Goal: Navigation & Orientation: Find specific page/section

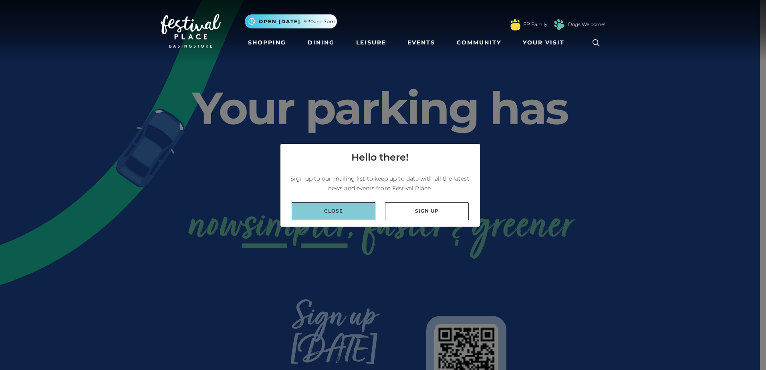
click at [342, 216] on link "Close" at bounding box center [334, 211] width 84 height 18
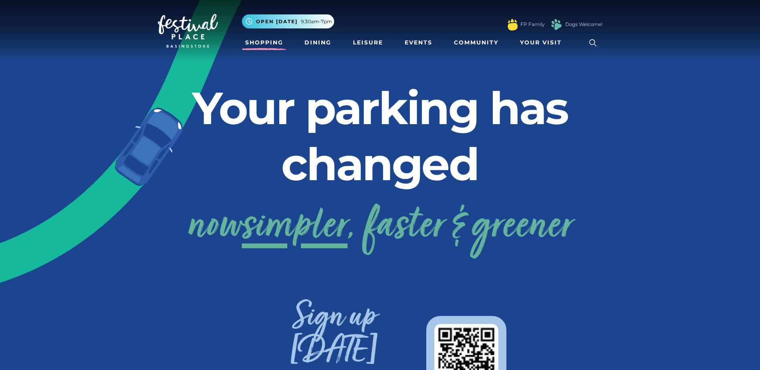
click at [276, 47] on link "Shopping" at bounding box center [264, 42] width 44 height 15
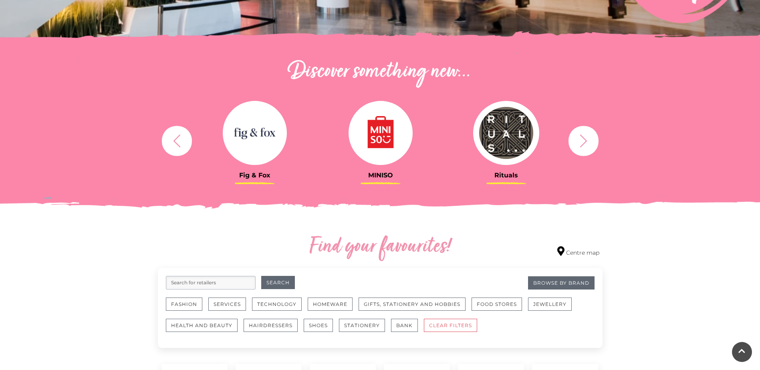
scroll to position [279, 0]
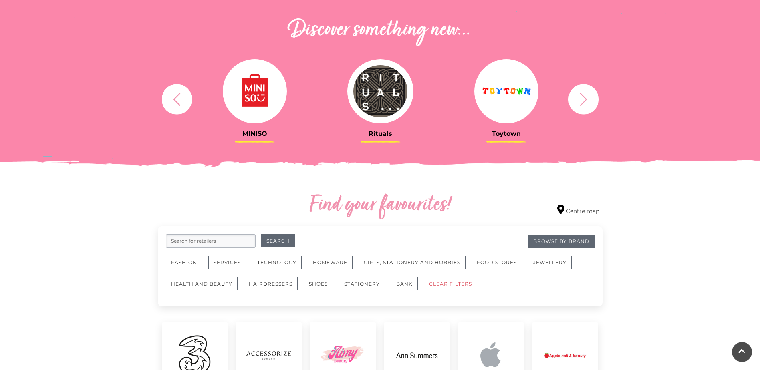
click at [586, 105] on icon "button" at bounding box center [583, 99] width 15 height 15
click at [586, 104] on icon "button" at bounding box center [583, 99] width 15 height 15
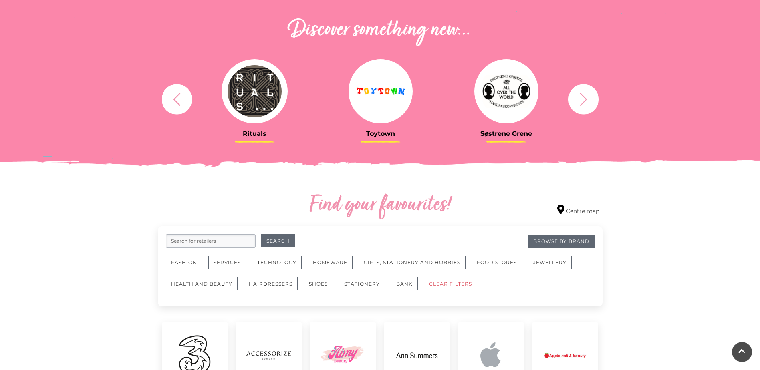
click at [586, 103] on icon "button" at bounding box center [583, 99] width 15 height 15
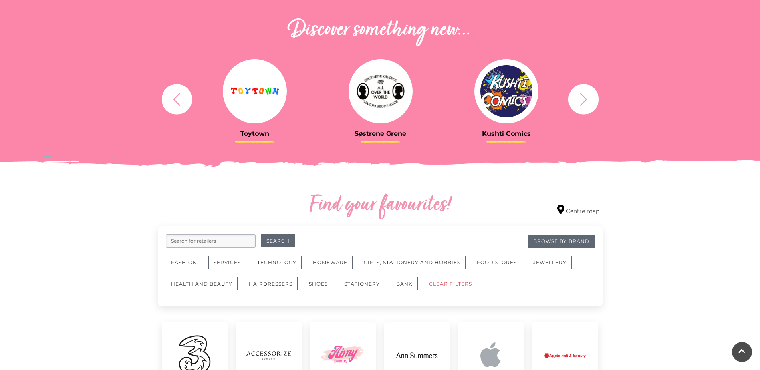
click at [586, 103] on icon "button" at bounding box center [583, 99] width 15 height 15
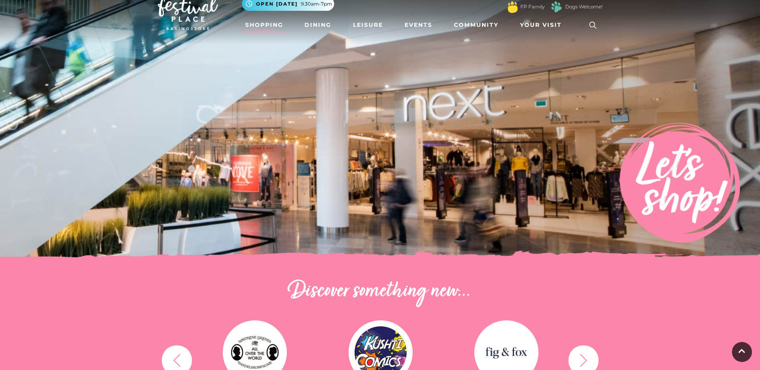
scroll to position [0, 0]
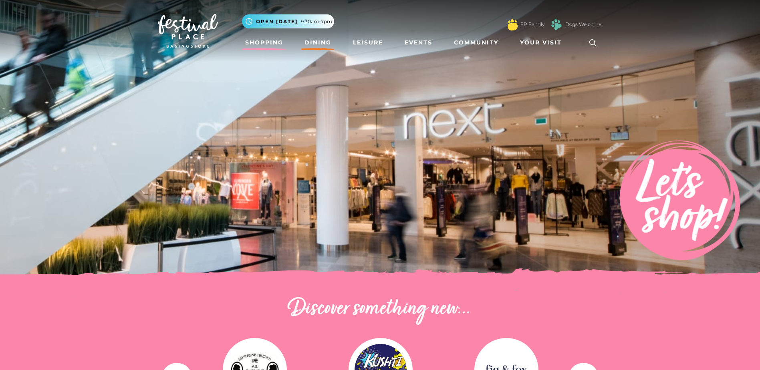
click at [315, 49] on link "Dining" at bounding box center [317, 42] width 33 height 15
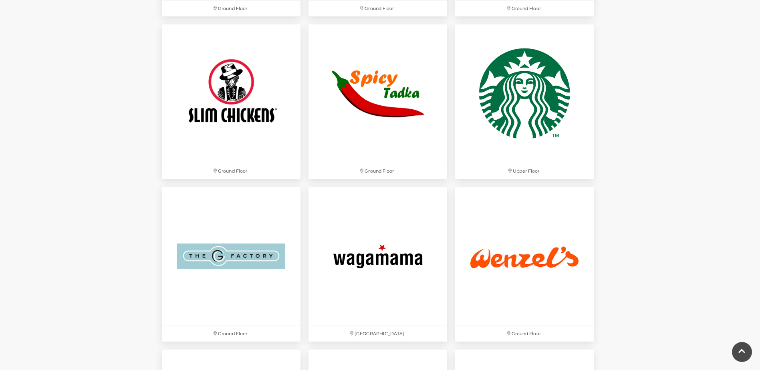
scroll to position [2441, 0]
